Goal: Task Accomplishment & Management: Use online tool/utility

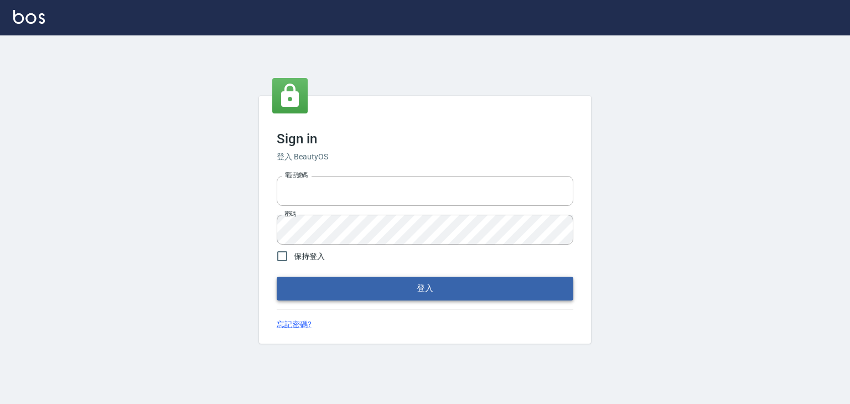
type input "6430581"
click at [432, 289] on button "登入" at bounding box center [425, 288] width 297 height 23
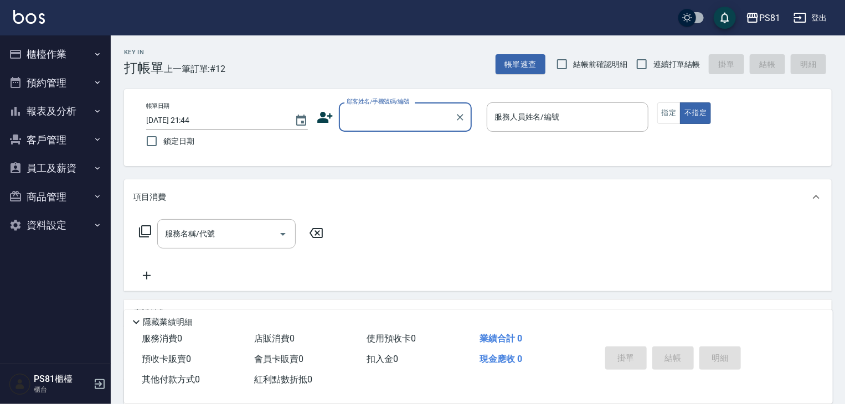
click at [58, 48] on button "櫃檯作業" at bounding box center [55, 54] width 102 height 29
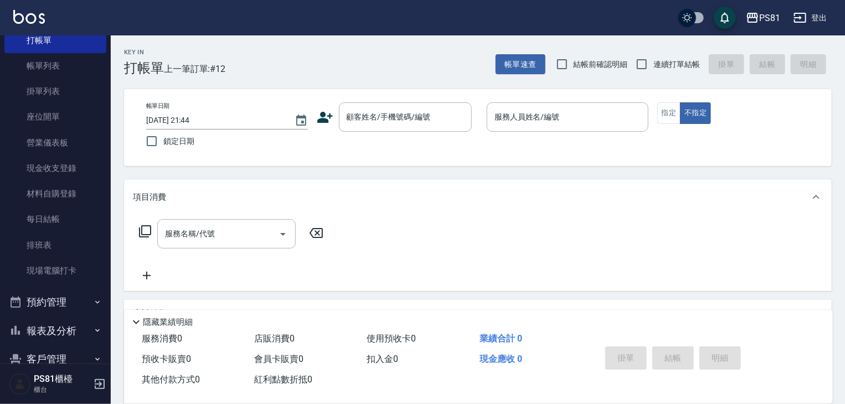
scroll to position [154, 0]
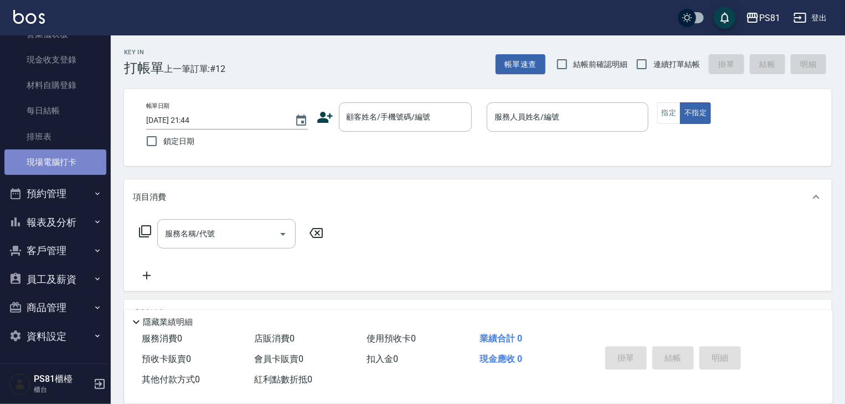
click at [89, 161] on link "現場電腦打卡" at bounding box center [55, 161] width 102 height 25
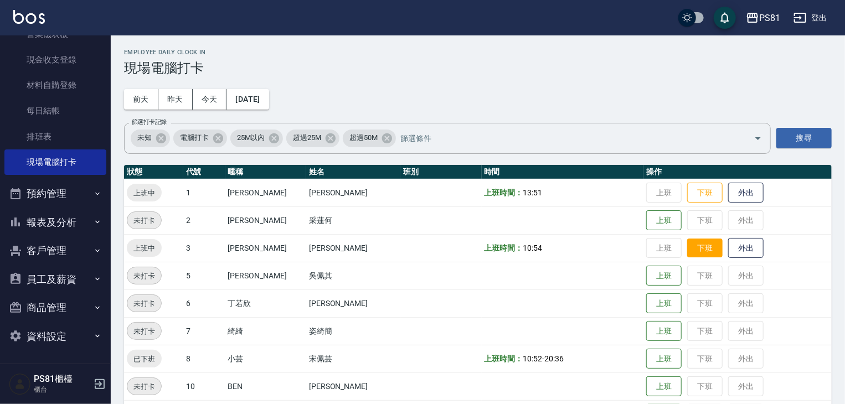
click at [687, 249] on button "下班" at bounding box center [704, 248] width 35 height 19
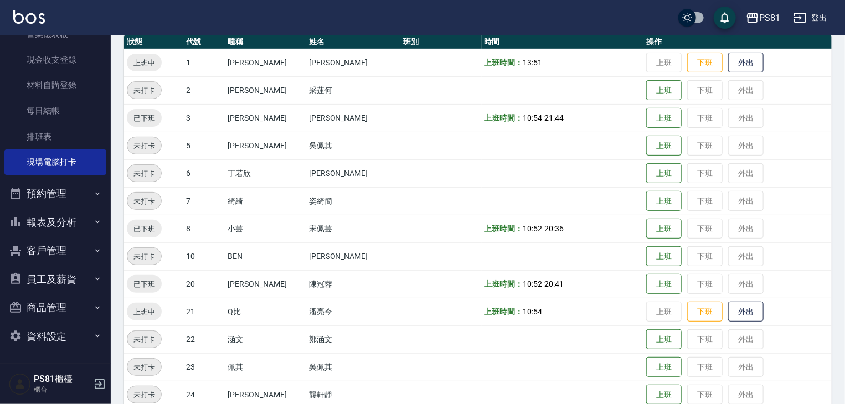
scroll to position [277, 0]
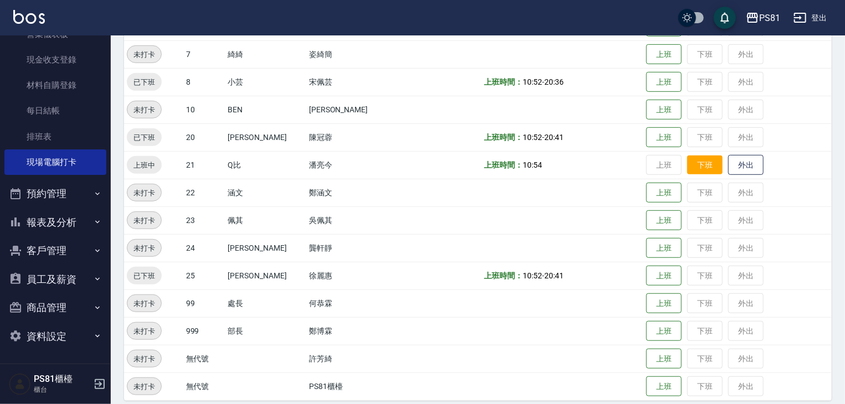
click at [687, 164] on button "下班" at bounding box center [704, 165] width 35 height 19
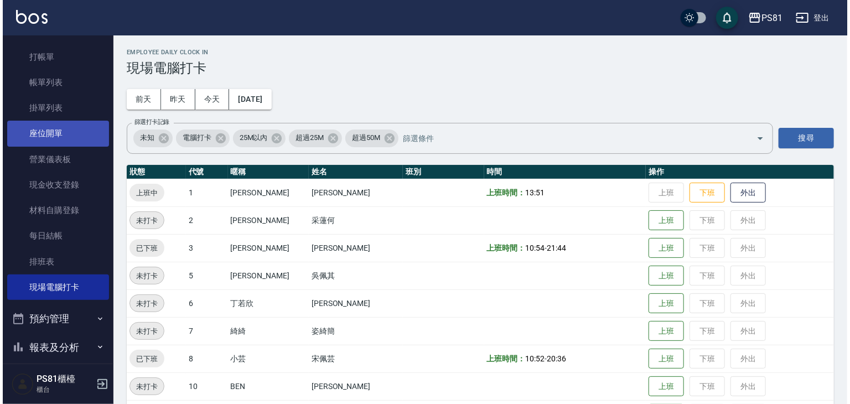
scroll to position [0, 0]
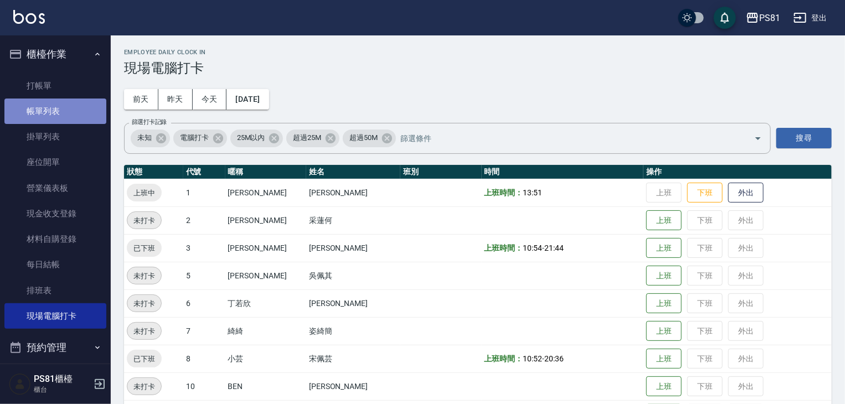
click at [58, 117] on link "帳單列表" at bounding box center [55, 111] width 102 height 25
